Goal: Find specific page/section

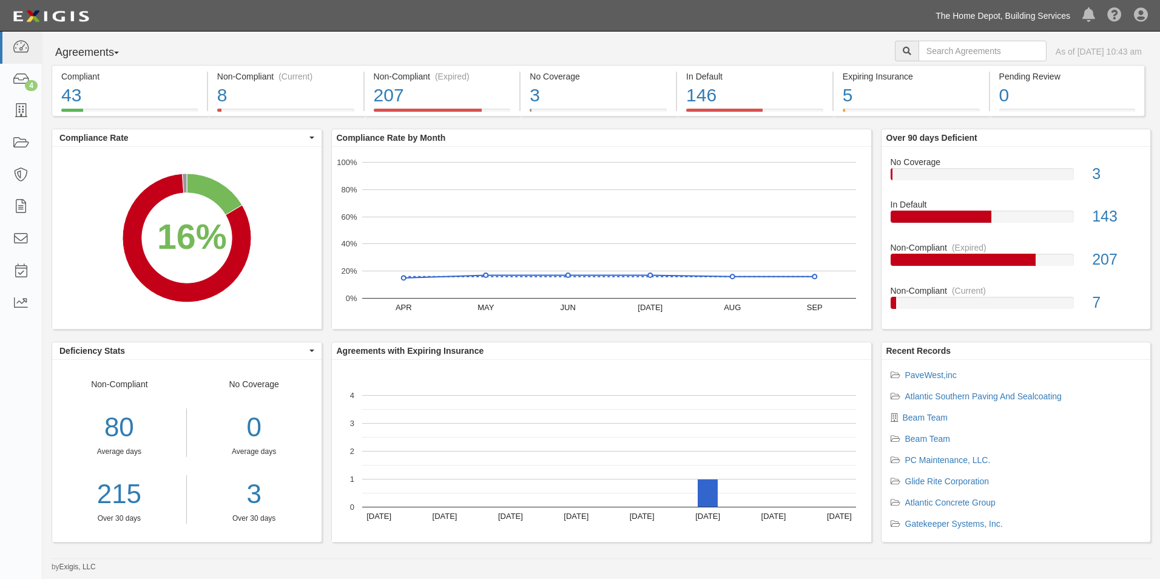
click at [999, 19] on link "The Home Depot, Building Services" at bounding box center [1002, 16] width 147 height 24
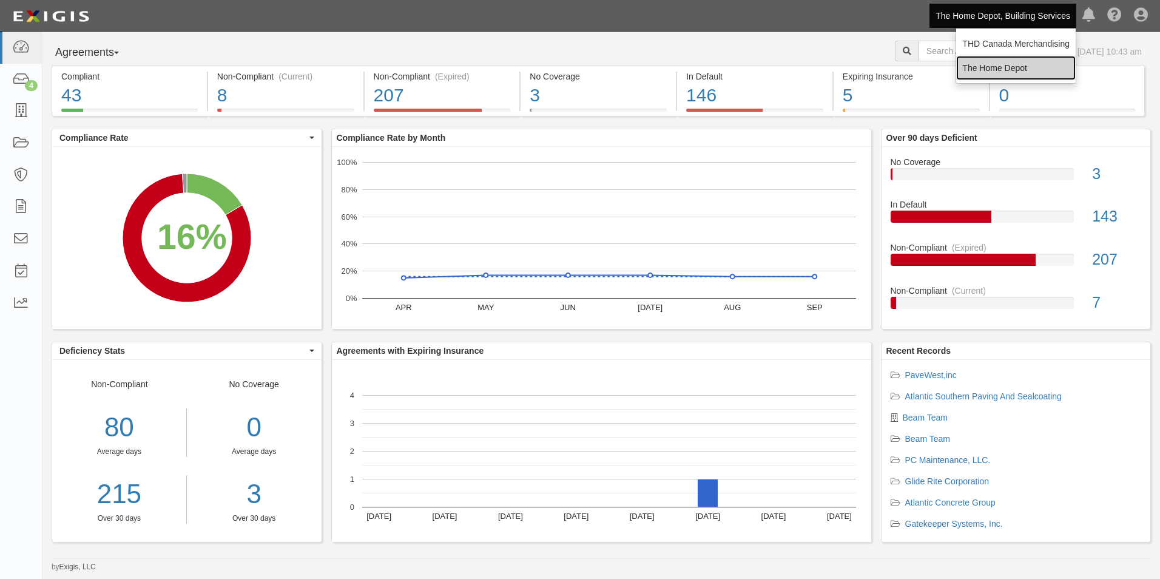
click at [1000, 66] on link "The Home Depot" at bounding box center [1016, 68] width 120 height 24
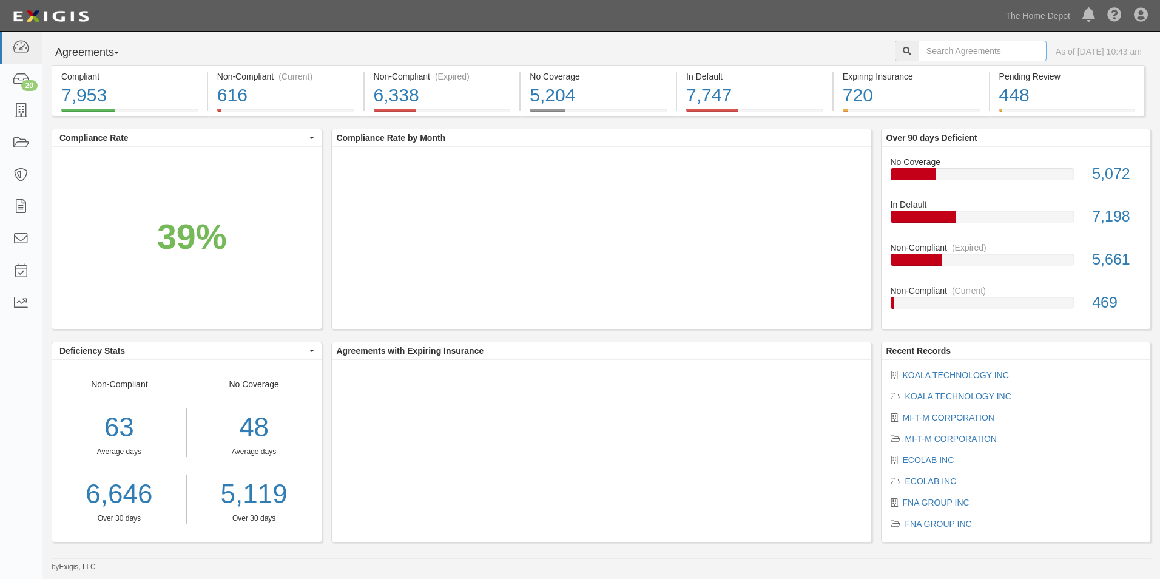
click at [994, 53] on input "text" at bounding box center [982, 51] width 128 height 21
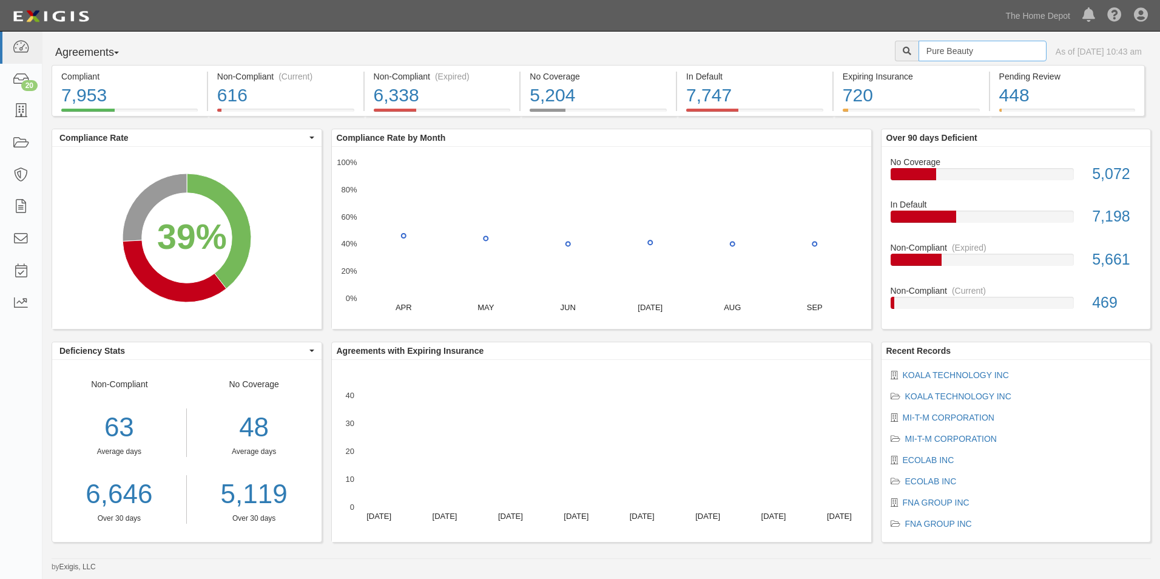
type input "Pure Beauty"
